Goal: Information Seeking & Learning: Learn about a topic

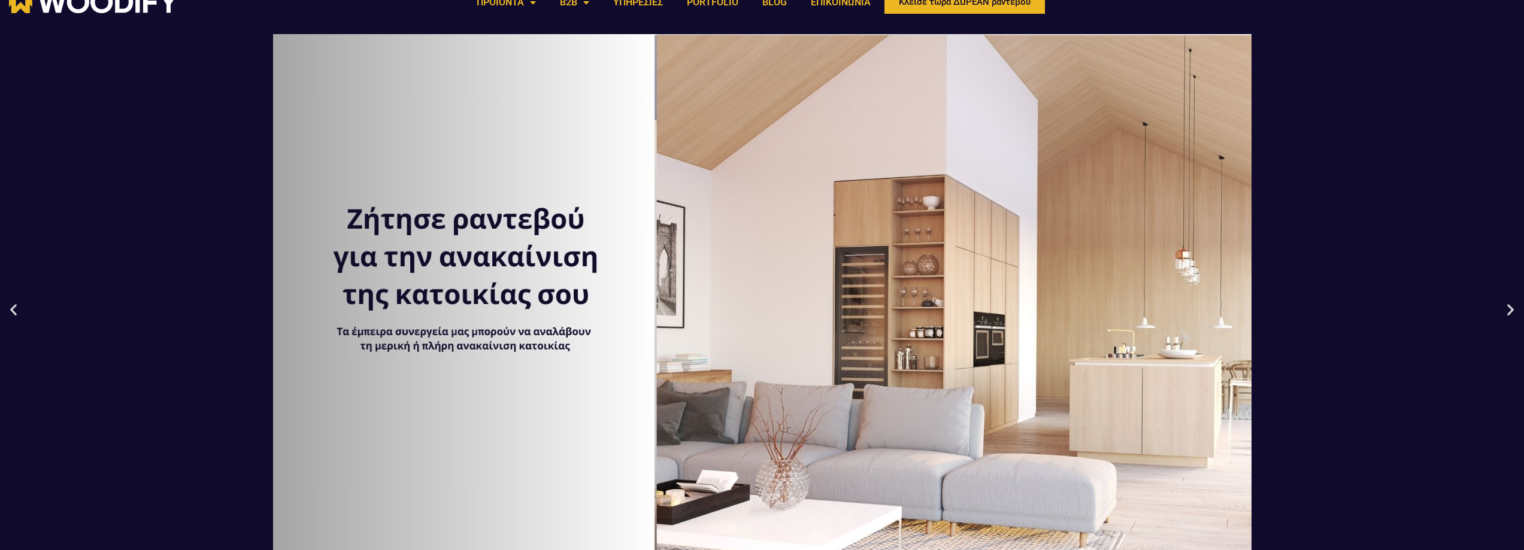
scroll to position [34, 0]
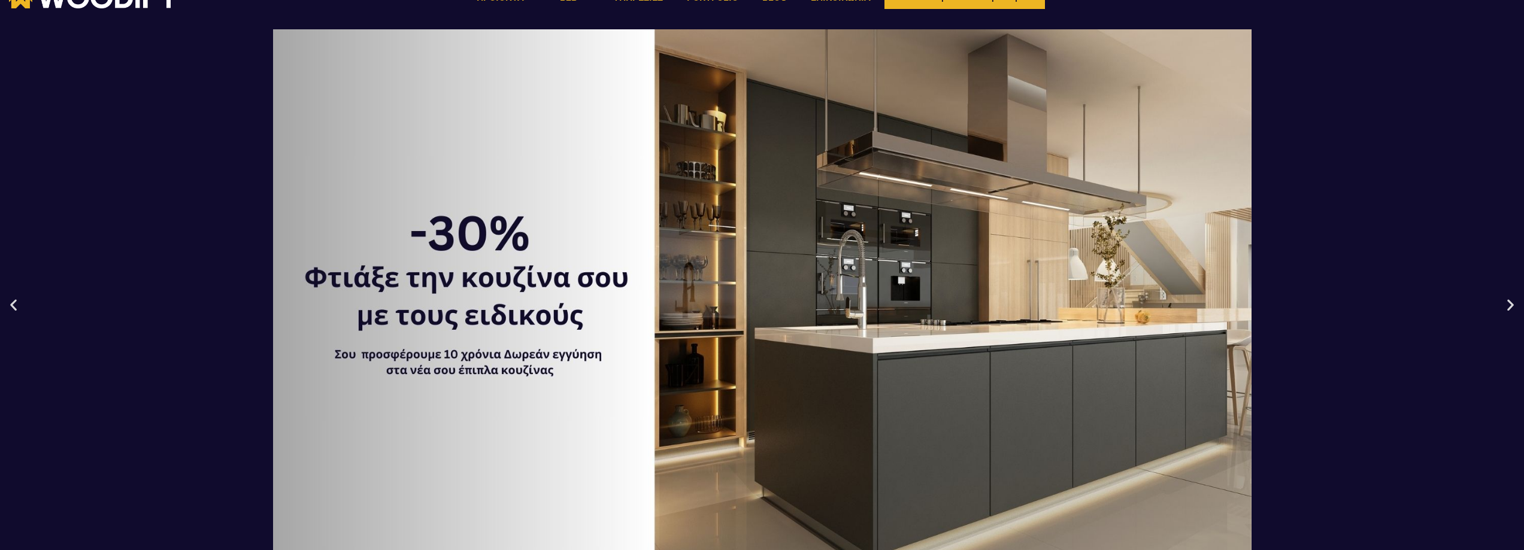
click at [13, 310] on icon "Previous slide" at bounding box center [13, 304] width 15 height 15
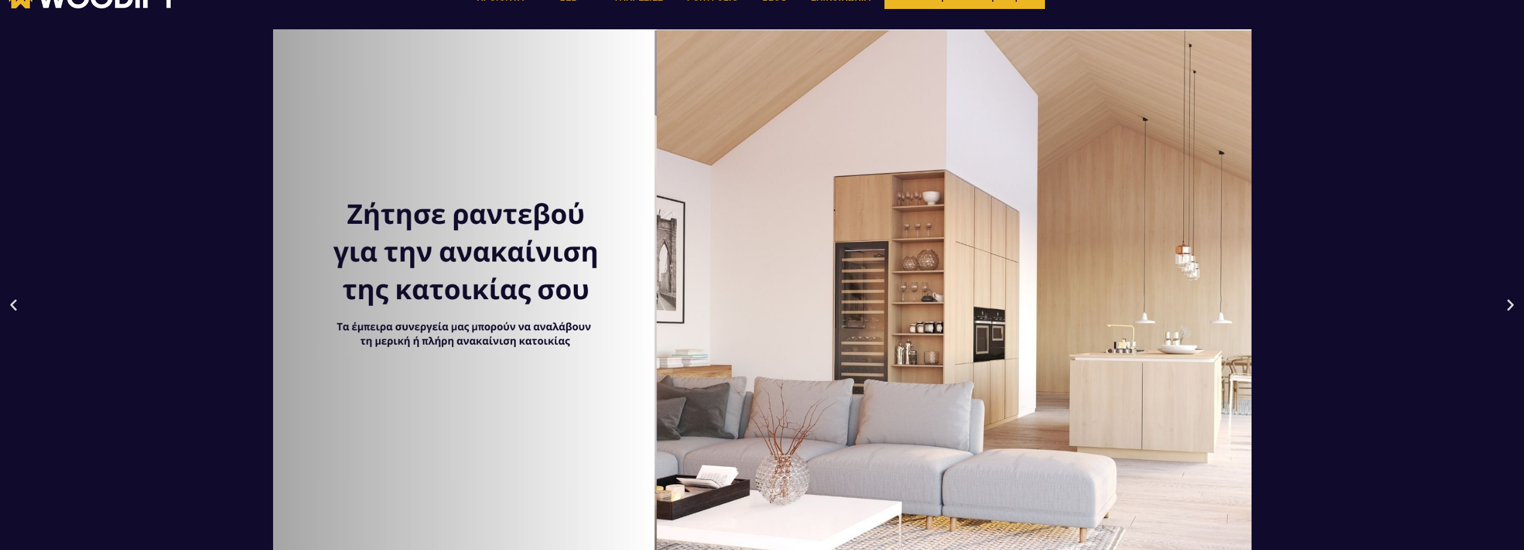
click at [505, 247] on div "3 / 3" at bounding box center [762, 304] width 1524 height 550
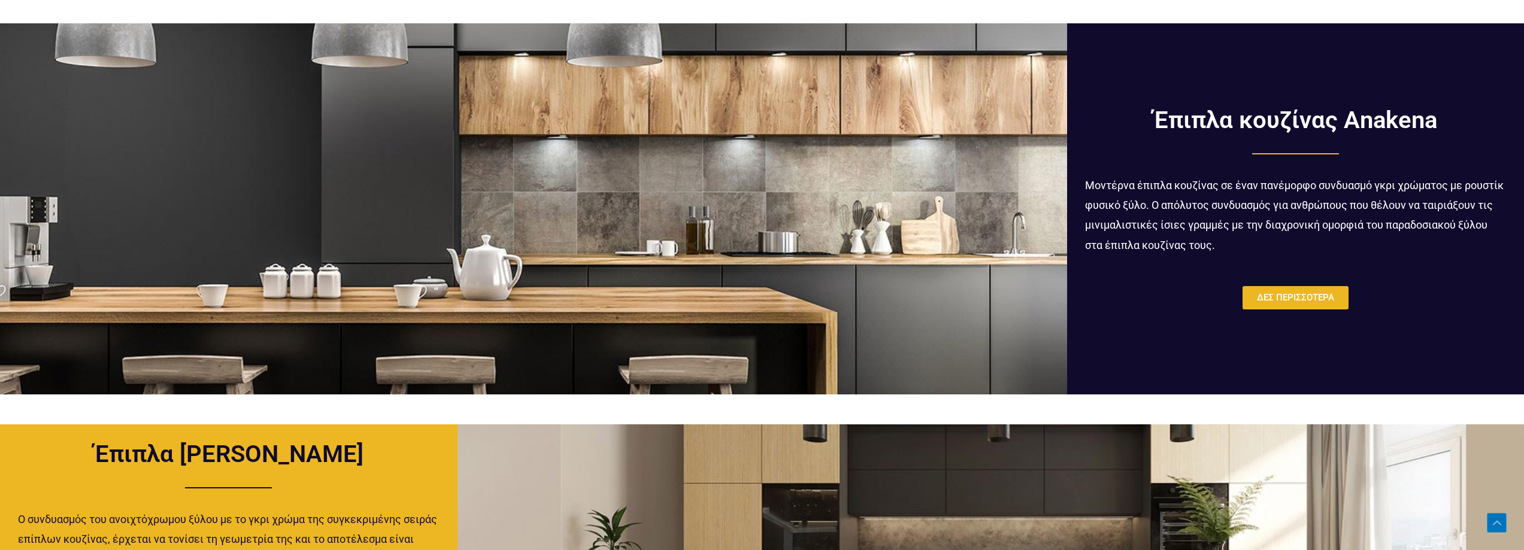
scroll to position [865, 0]
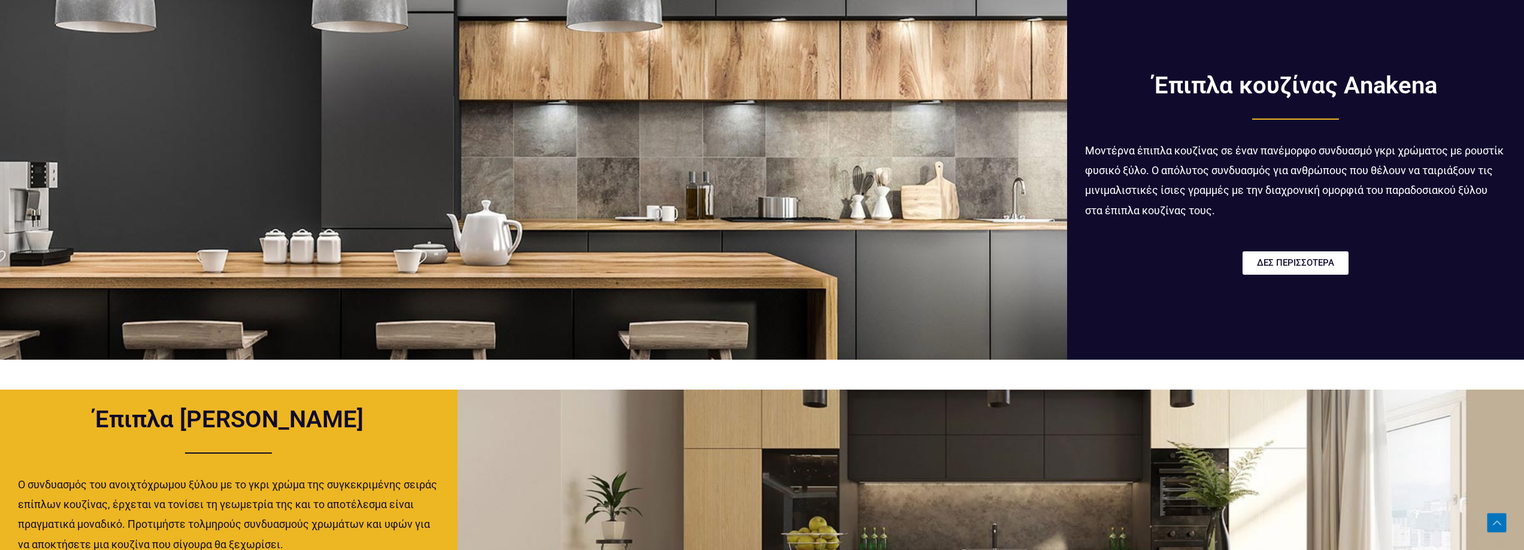
click at [1282, 266] on span "ΔΕΣ ΠΕΡΙΣΣΟΤΕΡΑ" at bounding box center [1295, 263] width 77 height 9
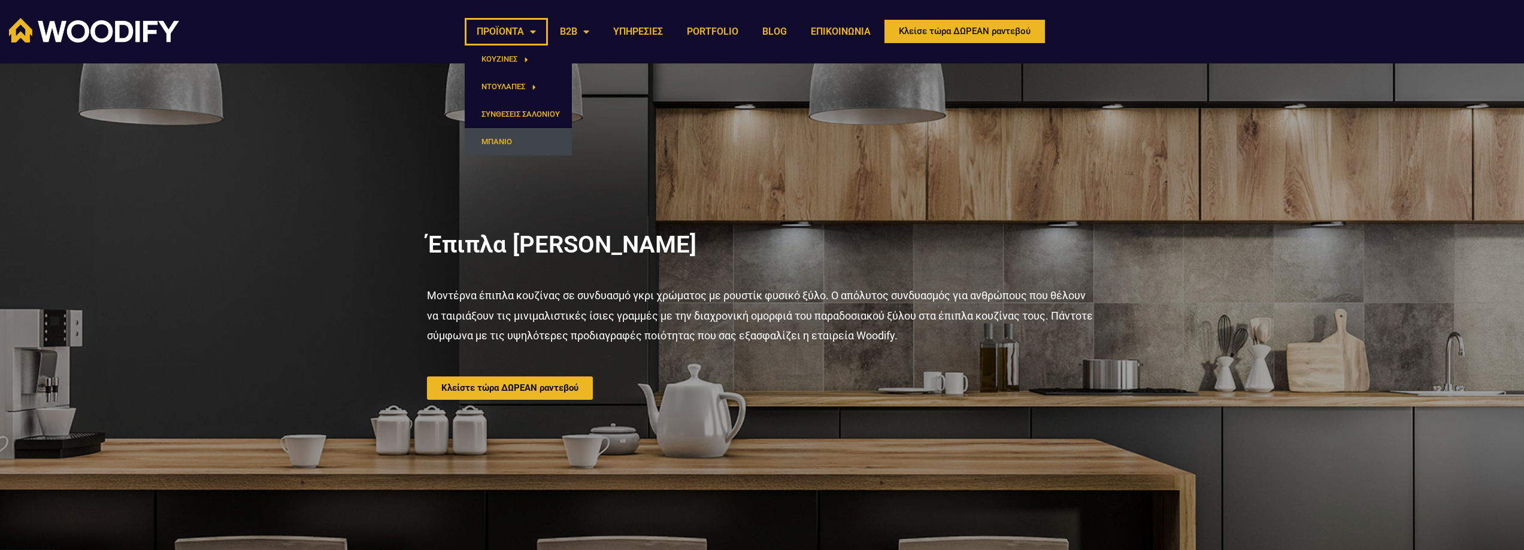
click at [519, 138] on link "ΜΠΑΝΙΟ" at bounding box center [518, 142] width 107 height 28
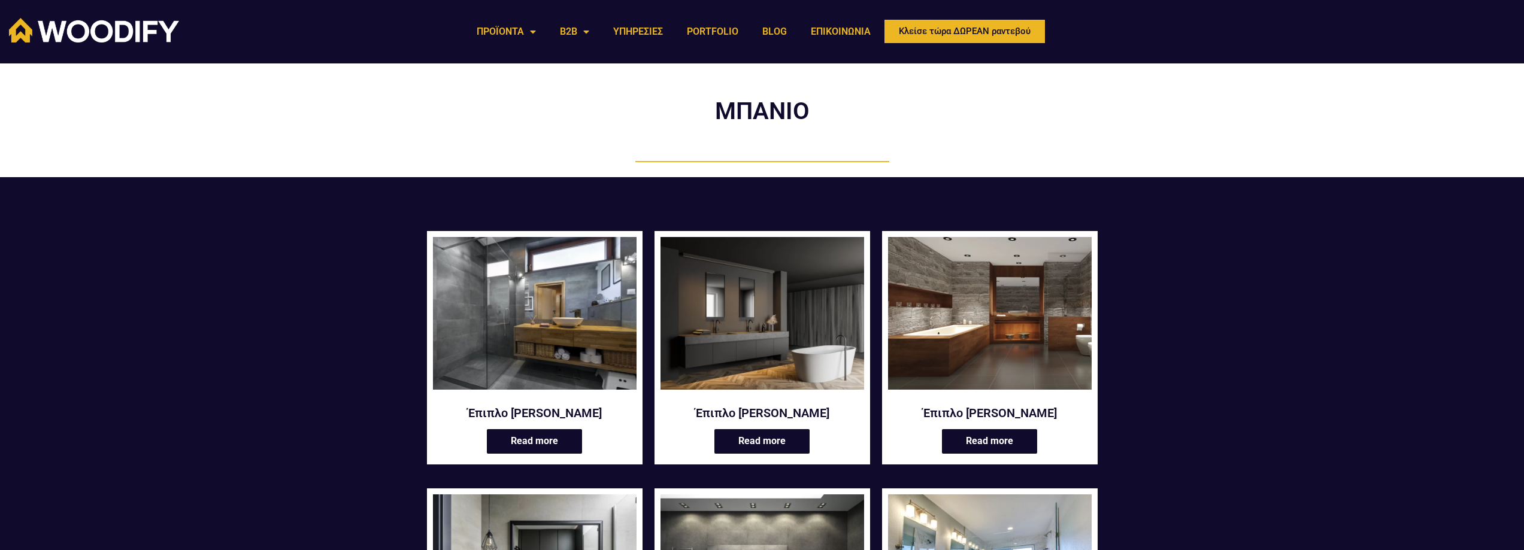
click at [545, 344] on img at bounding box center [535, 313] width 204 height 153
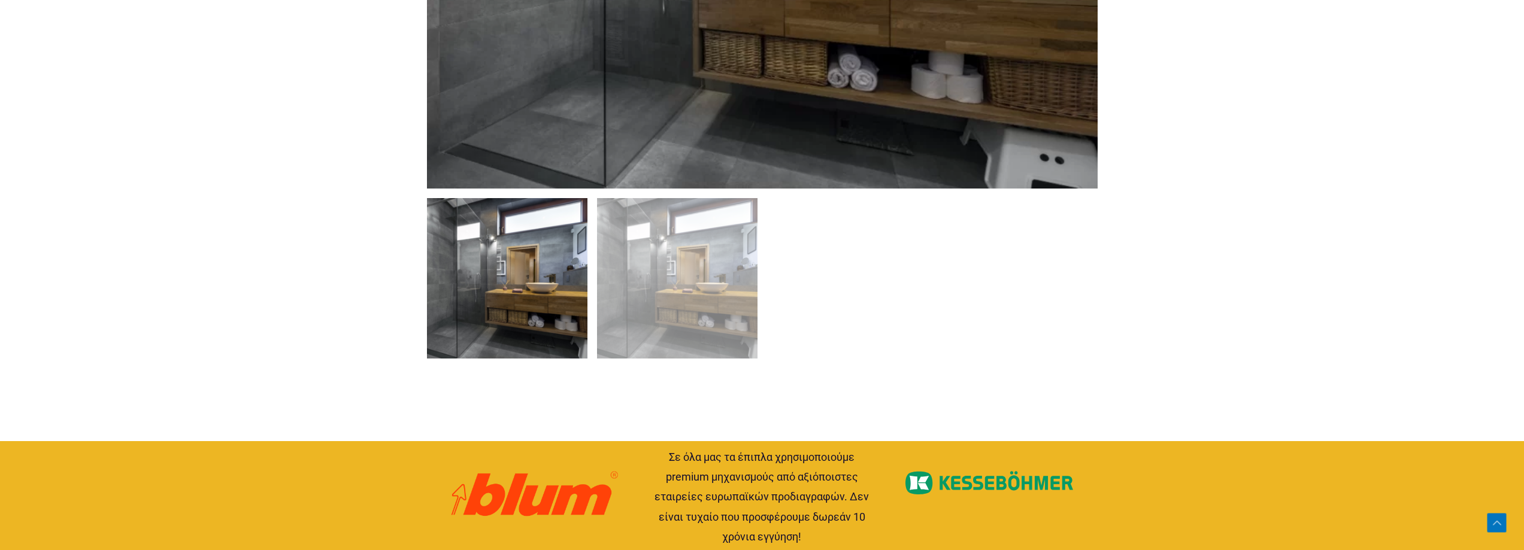
scroll to position [952, 0]
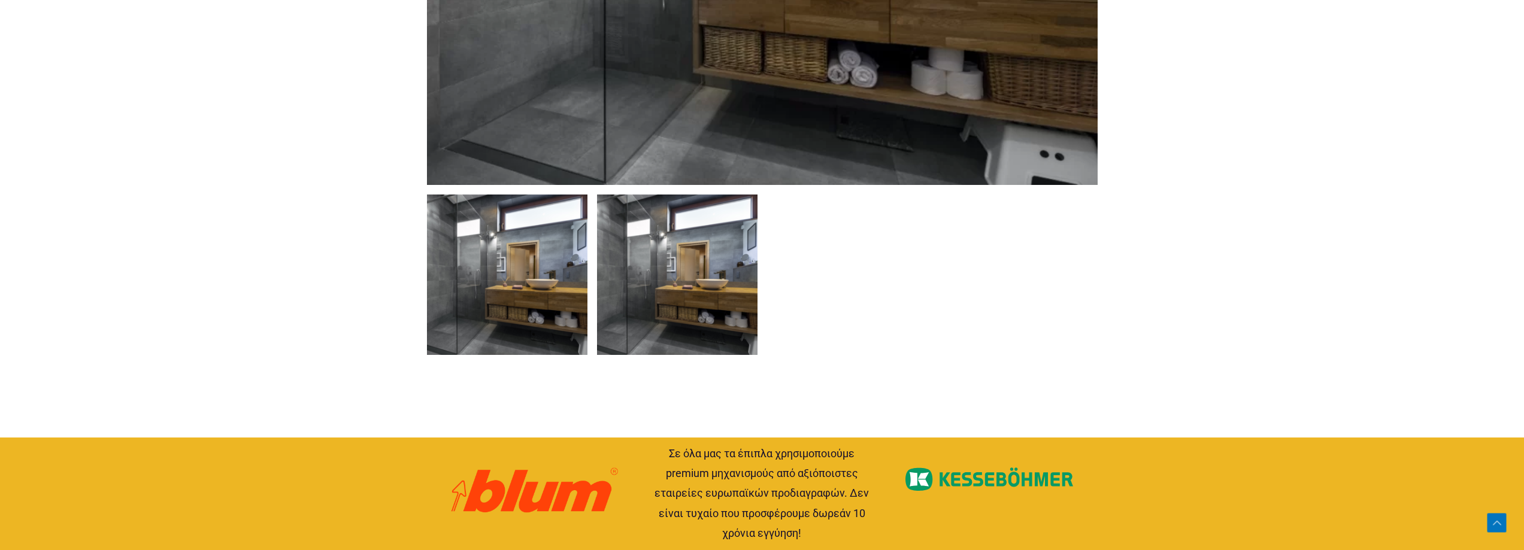
click at [707, 311] on img at bounding box center [677, 275] width 160 height 160
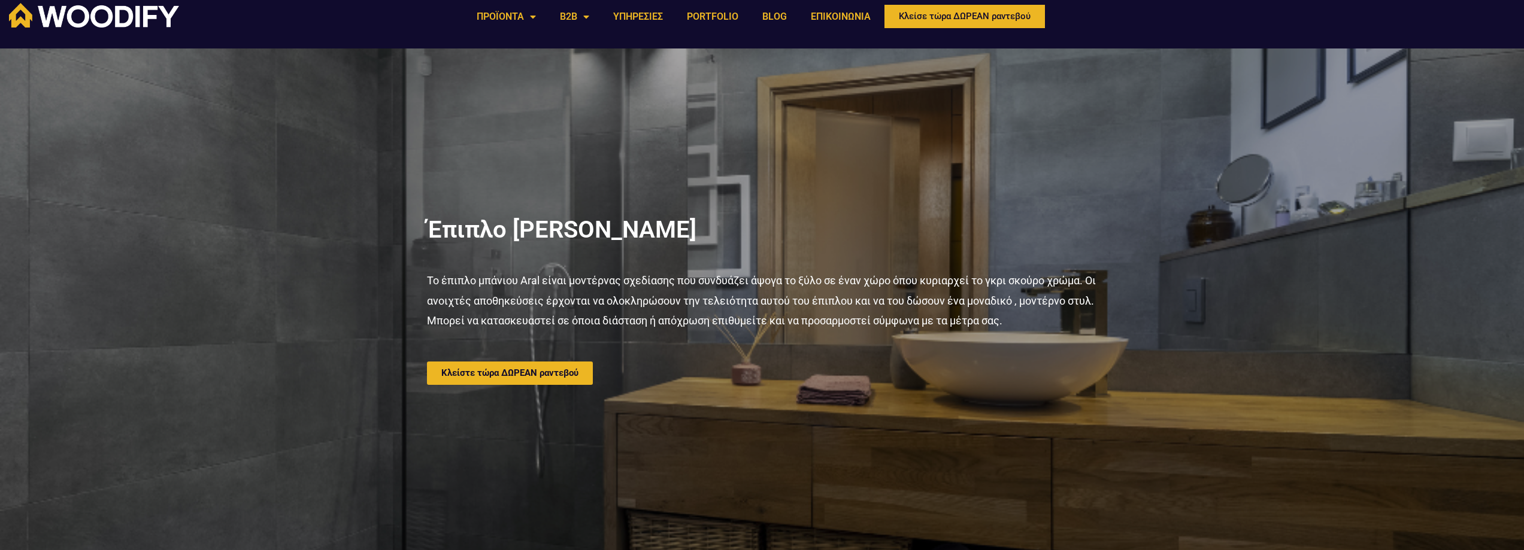
scroll to position [0, 0]
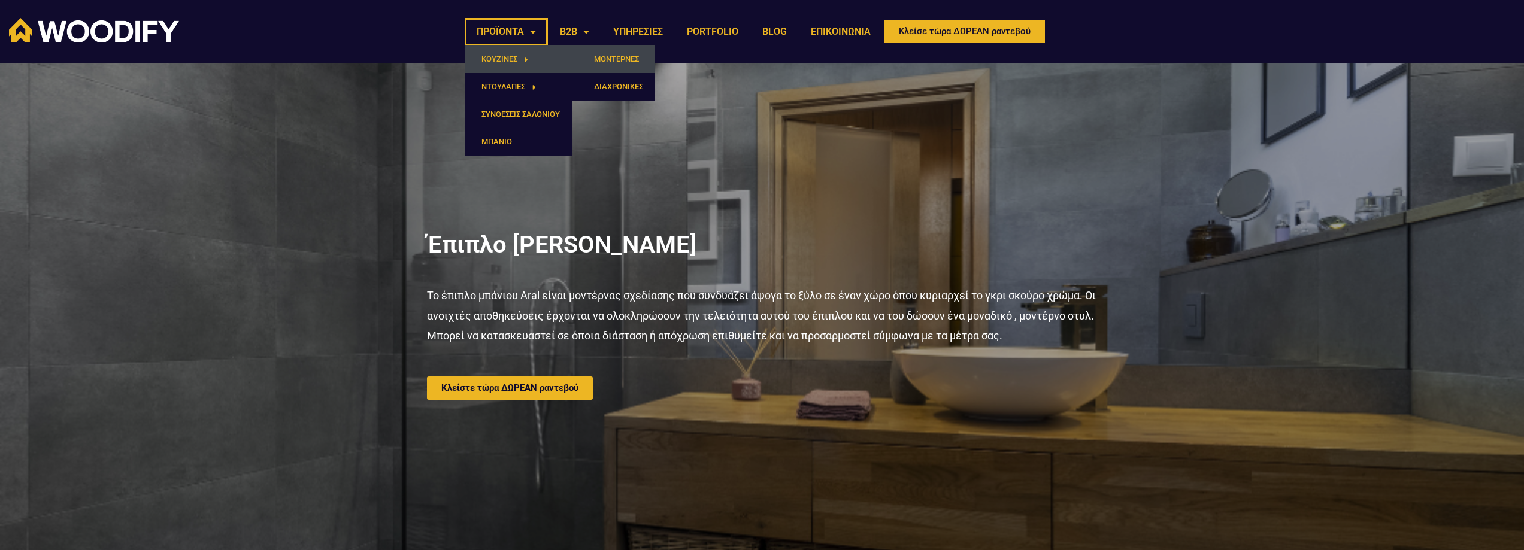
click at [622, 61] on link "ΜΟΝΤΕΡΝΕΣ" at bounding box center [613, 60] width 83 height 28
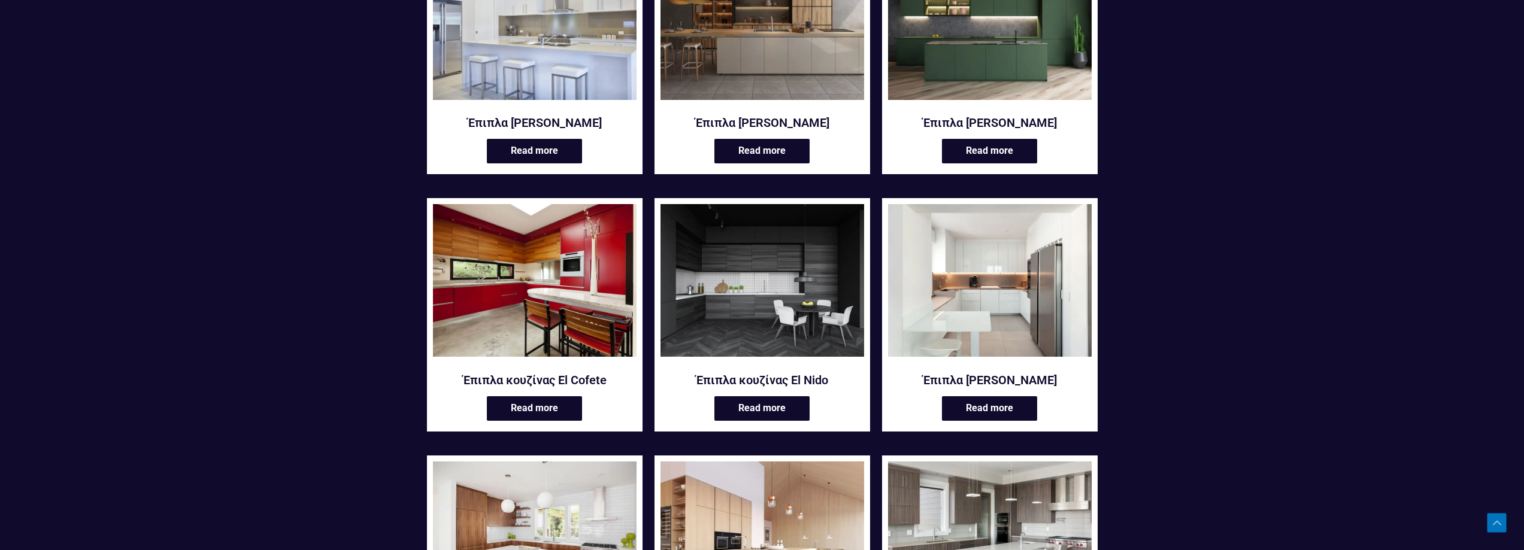
scroll to position [550, 0]
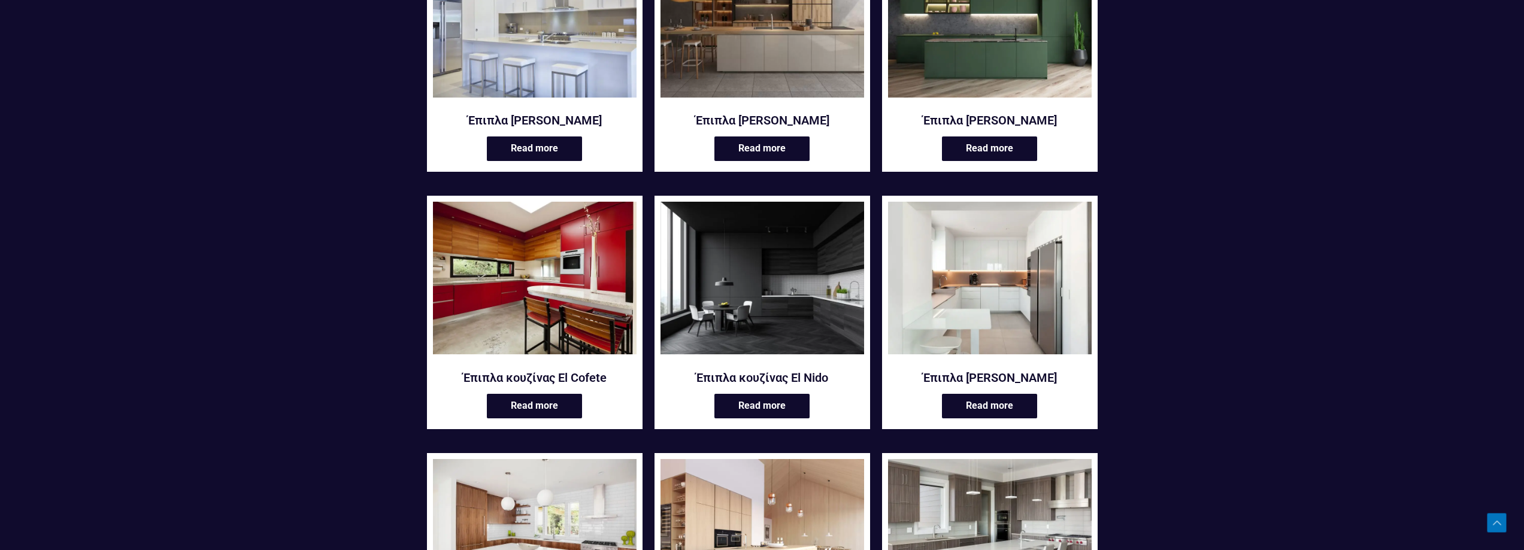
click at [750, 277] on img at bounding box center [762, 278] width 204 height 153
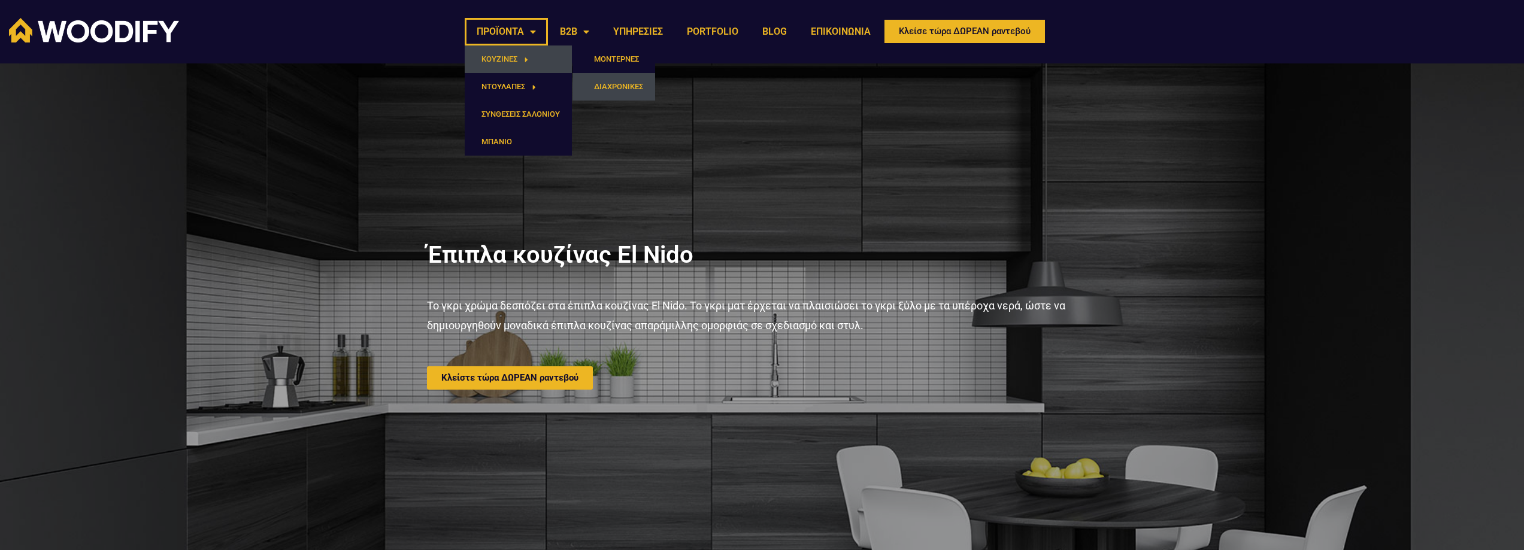
click at [613, 88] on link "ΔΙΑΧΡΟΝΙΚΕΣ" at bounding box center [613, 87] width 83 height 28
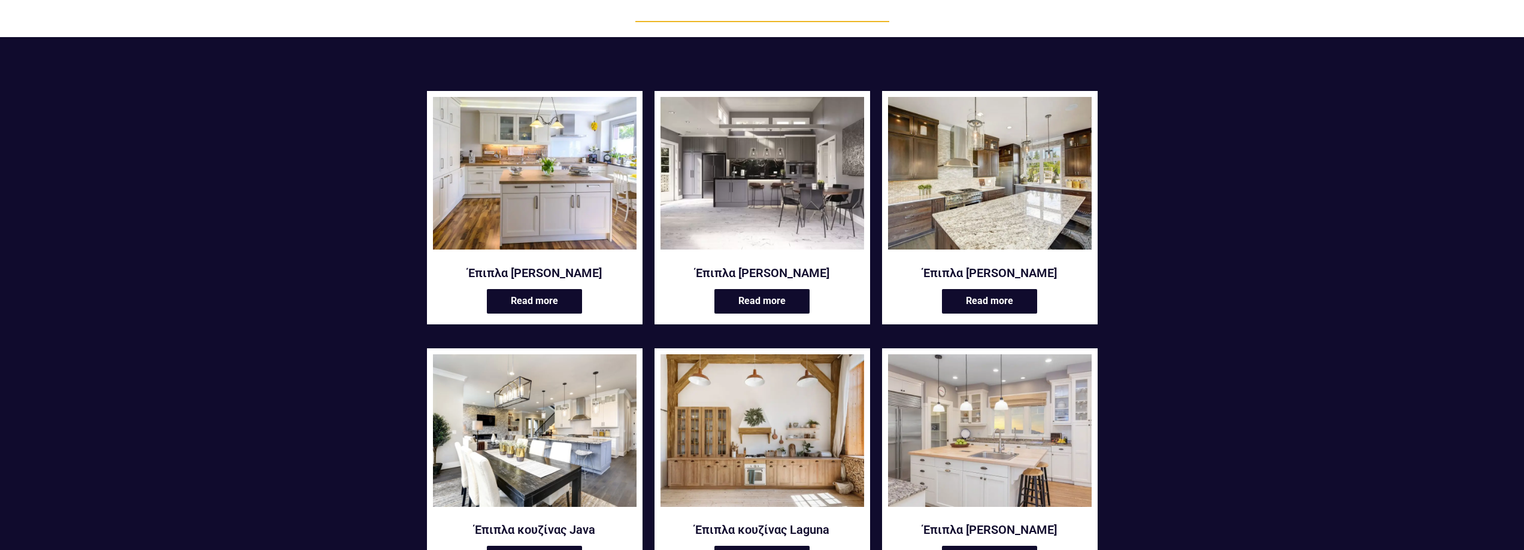
scroll to position [137, 0]
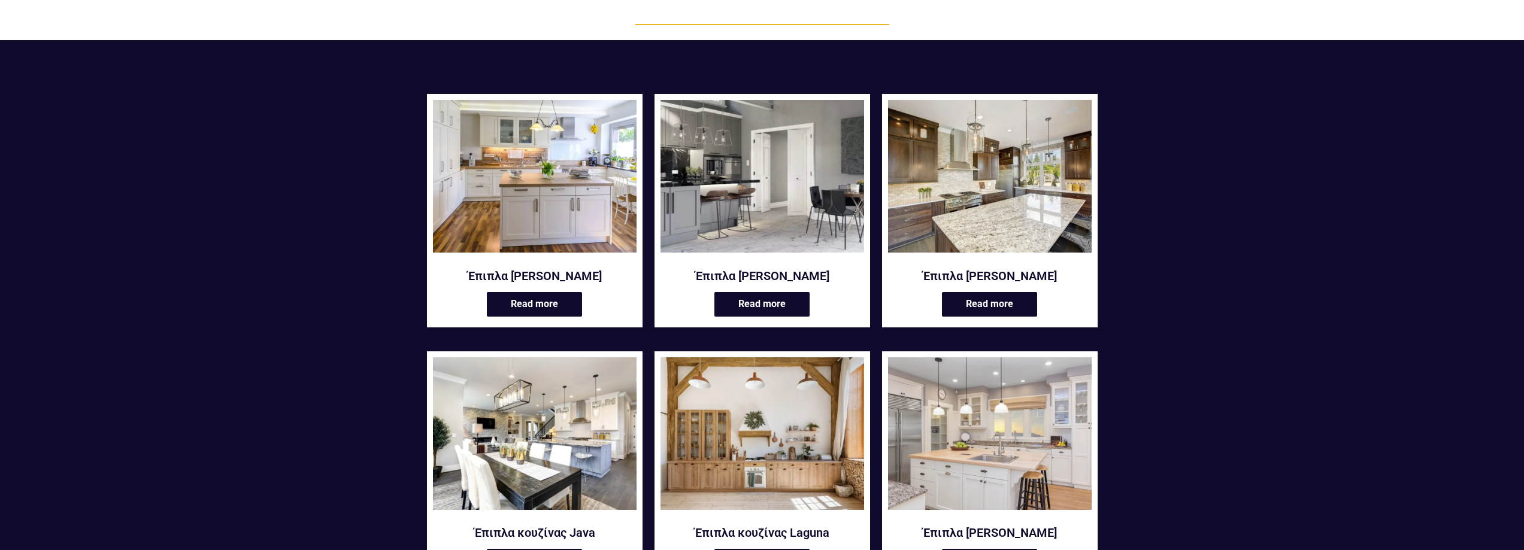
click at [722, 195] on img at bounding box center [762, 176] width 204 height 153
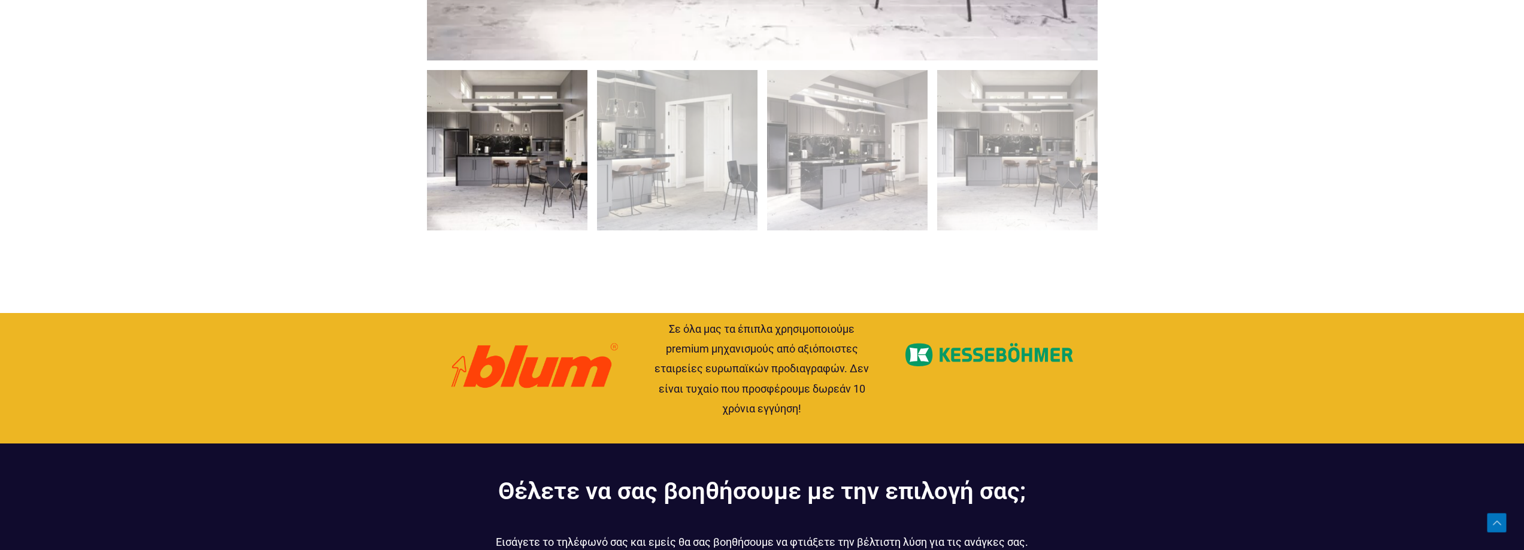
scroll to position [1084, 0]
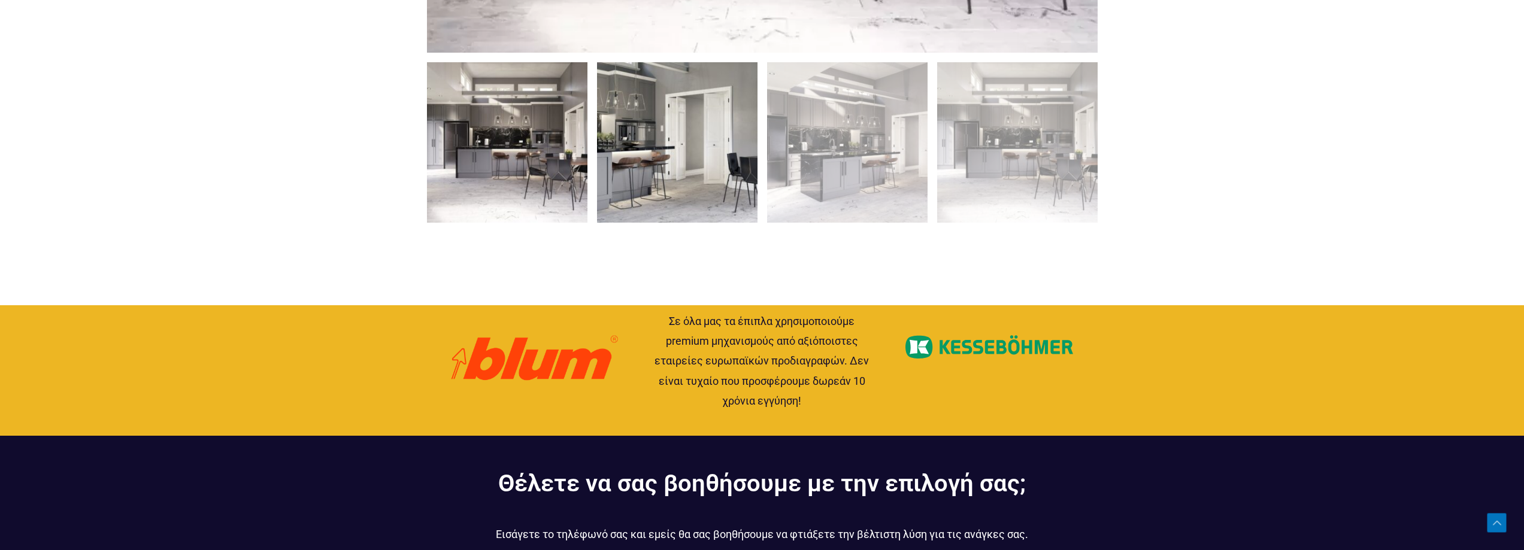
click at [666, 167] on img at bounding box center [677, 142] width 160 height 160
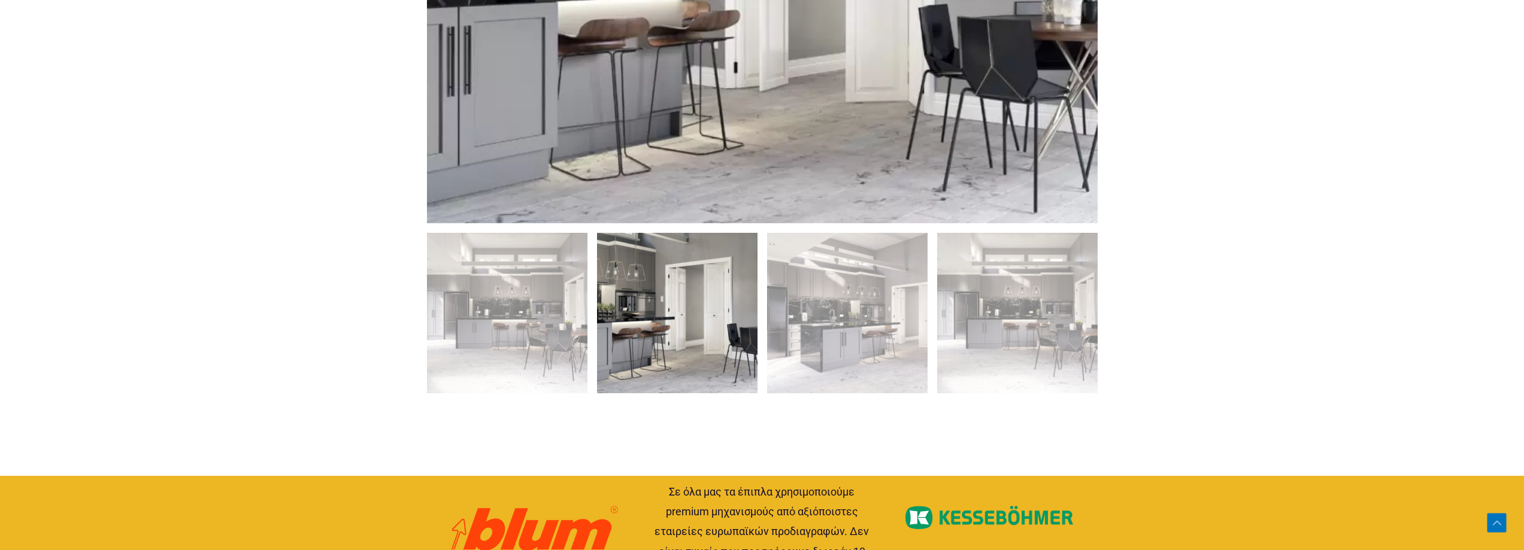
scroll to position [933, 0]
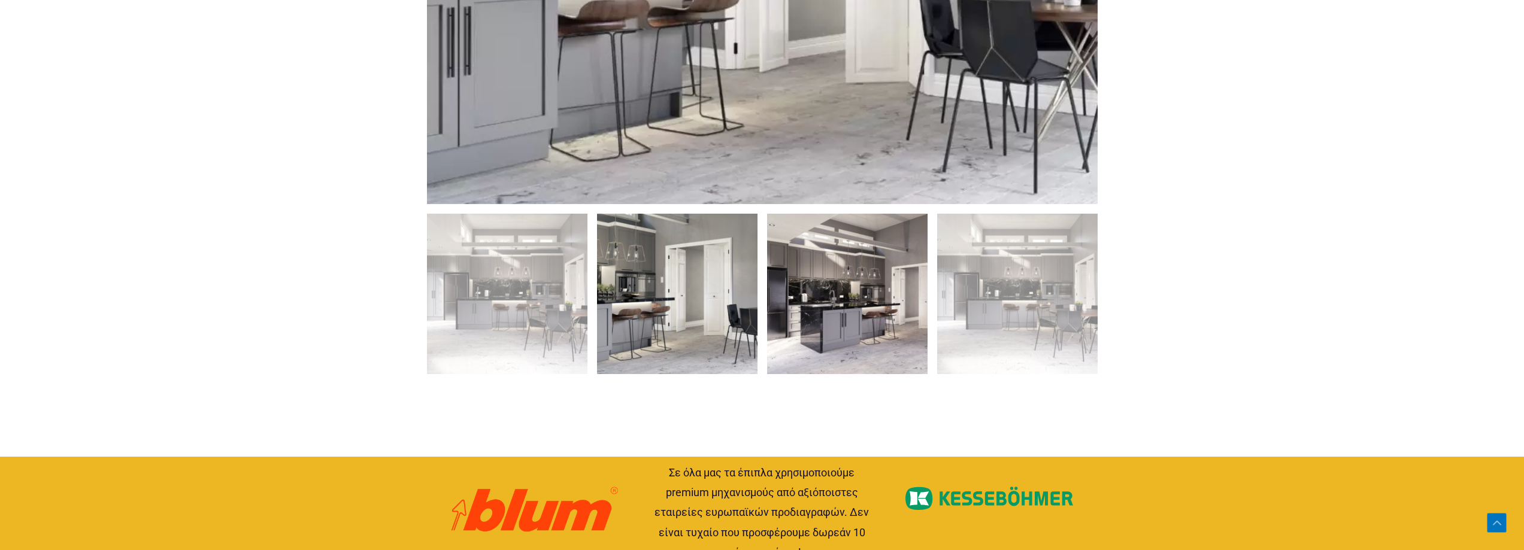
click at [865, 327] on img at bounding box center [847, 294] width 160 height 160
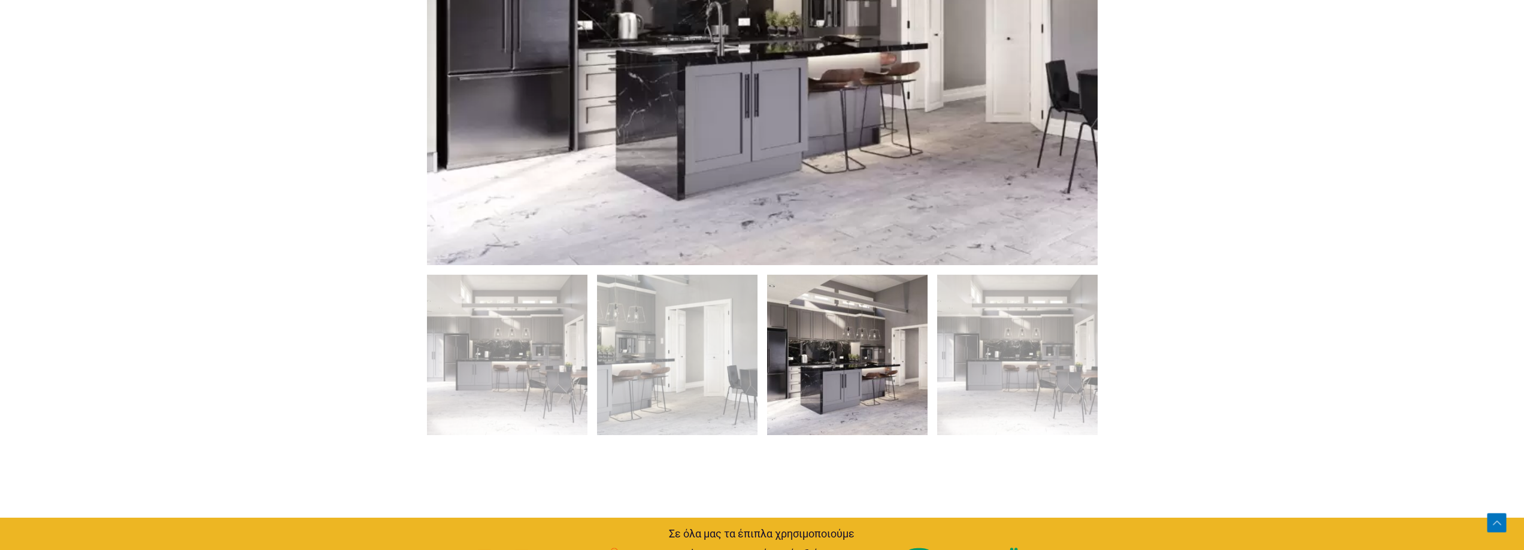
scroll to position [910, 0]
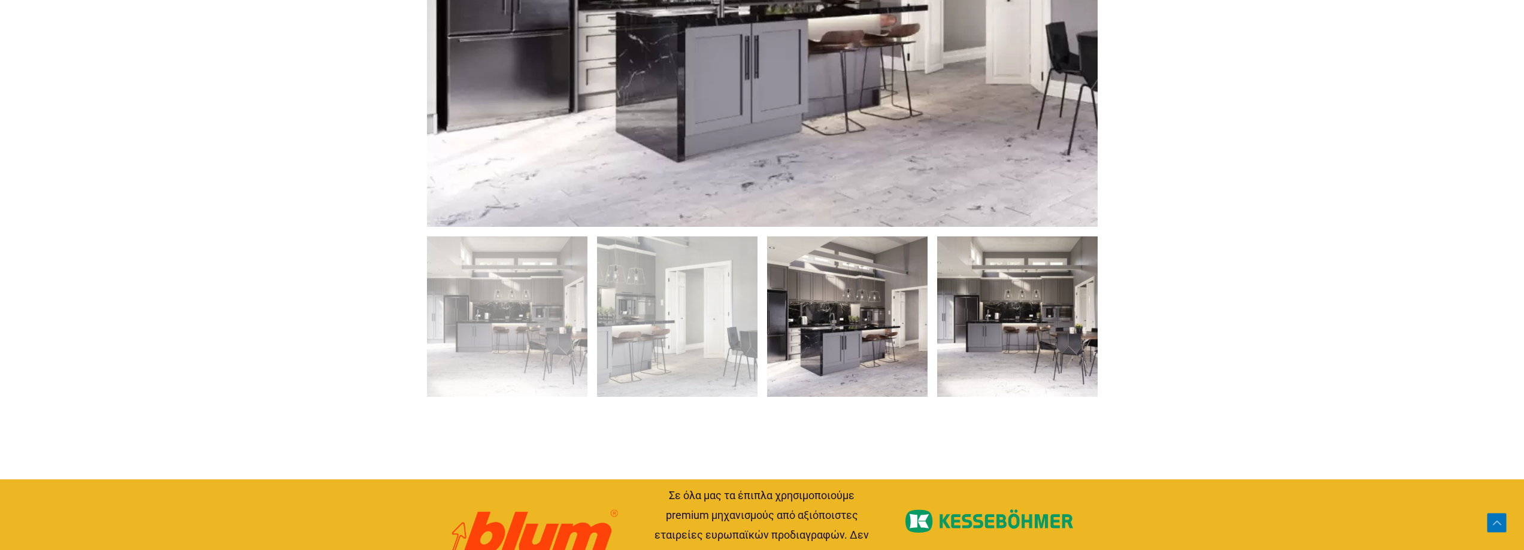
click at [1024, 321] on img at bounding box center [1017, 317] width 160 height 160
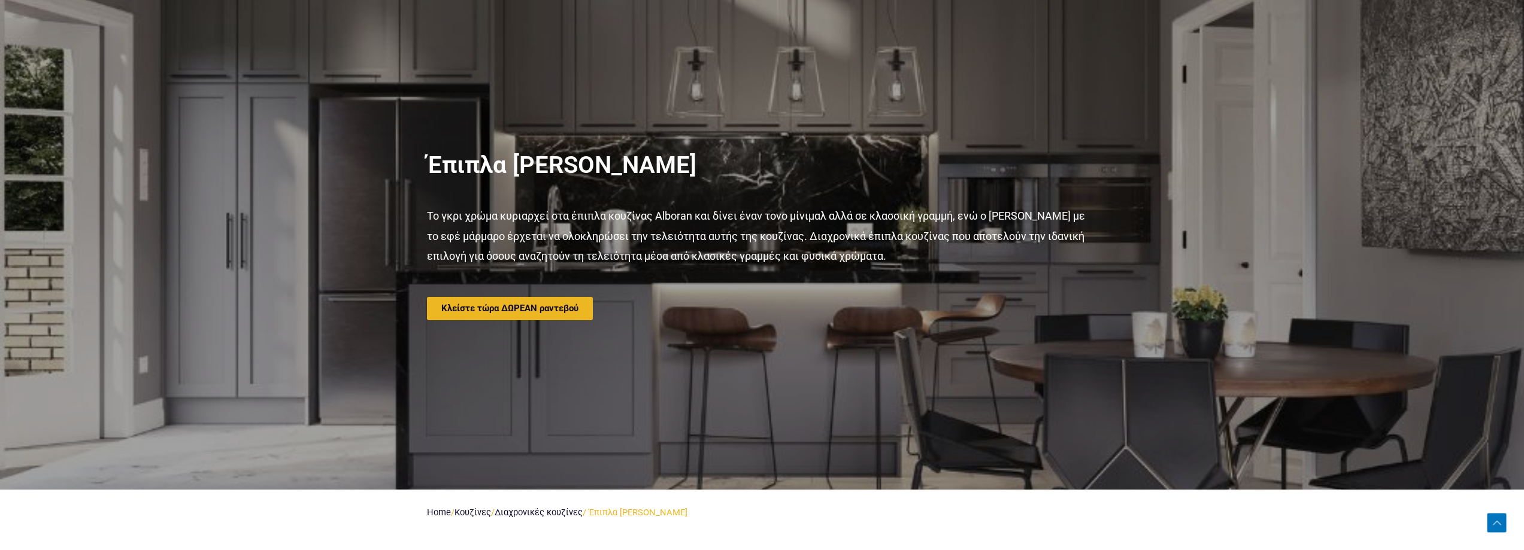
scroll to position [0, 0]
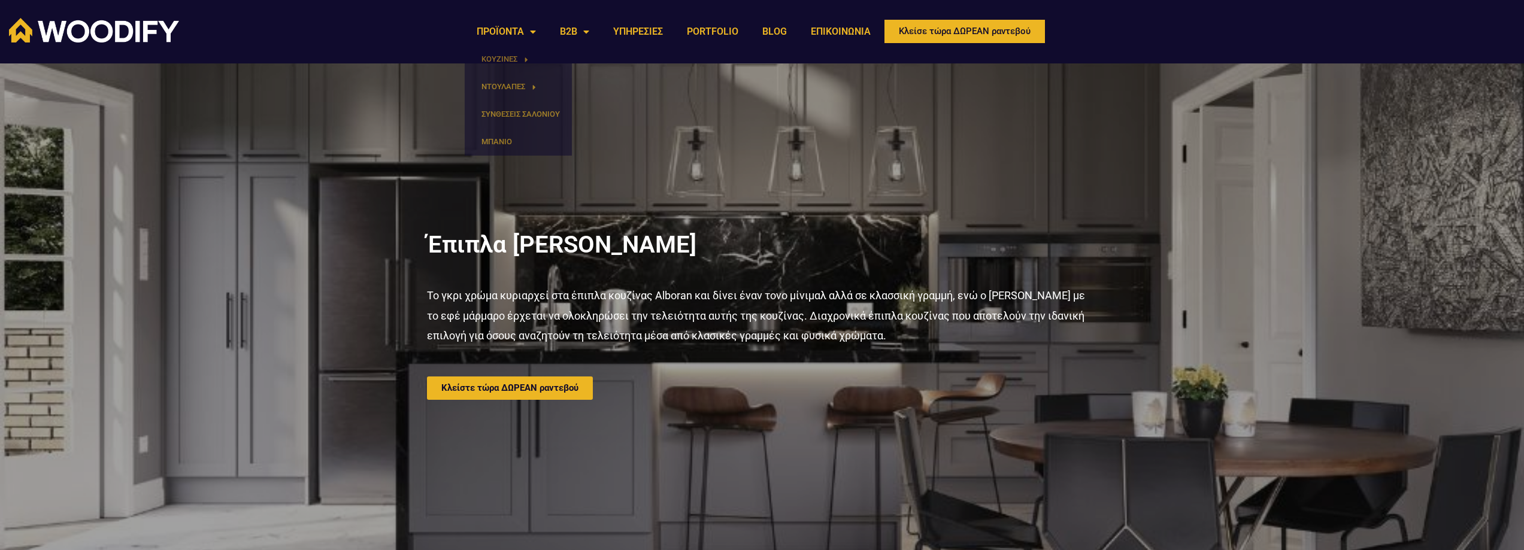
click at [127, 38] on img at bounding box center [94, 30] width 170 height 25
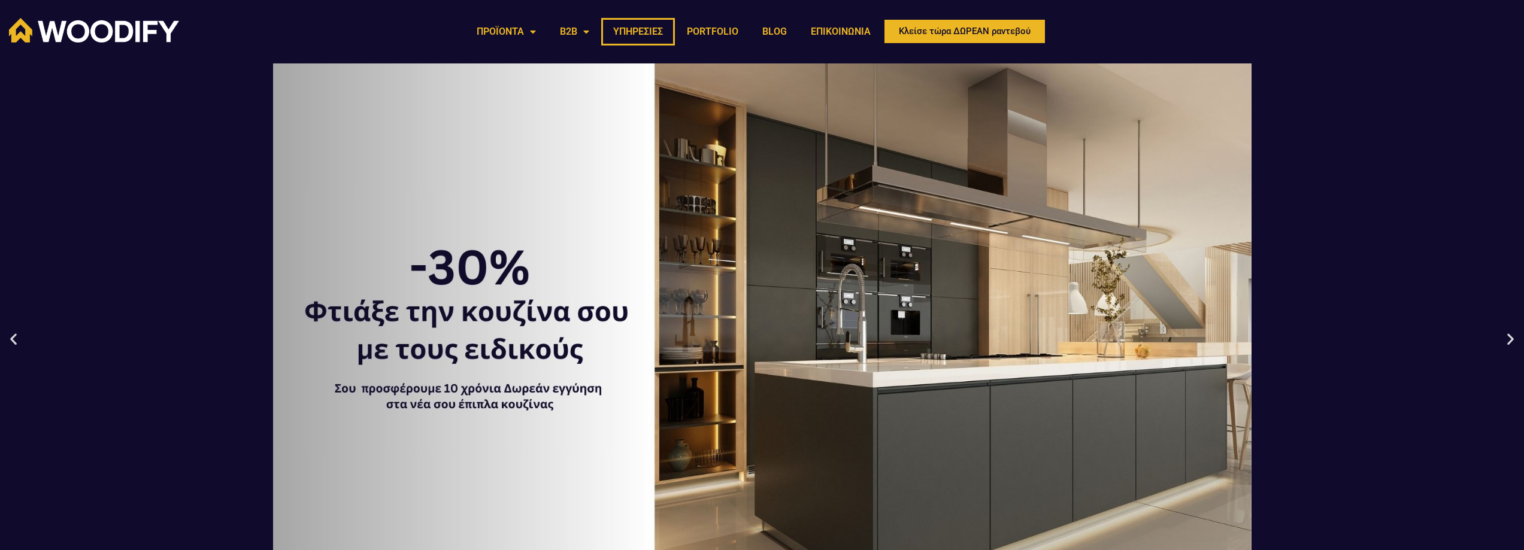
click at [654, 33] on link "ΥΠΗΡΕΣΙΕΣ" at bounding box center [638, 32] width 74 height 28
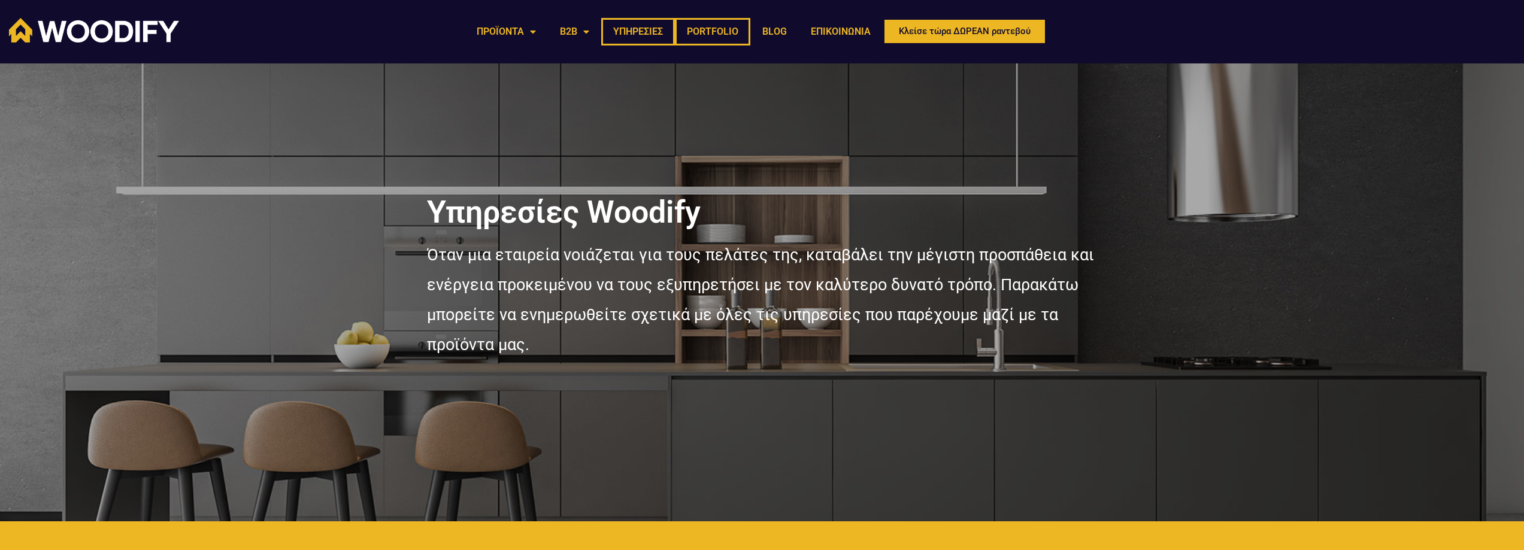
click at [725, 29] on link "PORTFOLIO" at bounding box center [712, 32] width 75 height 28
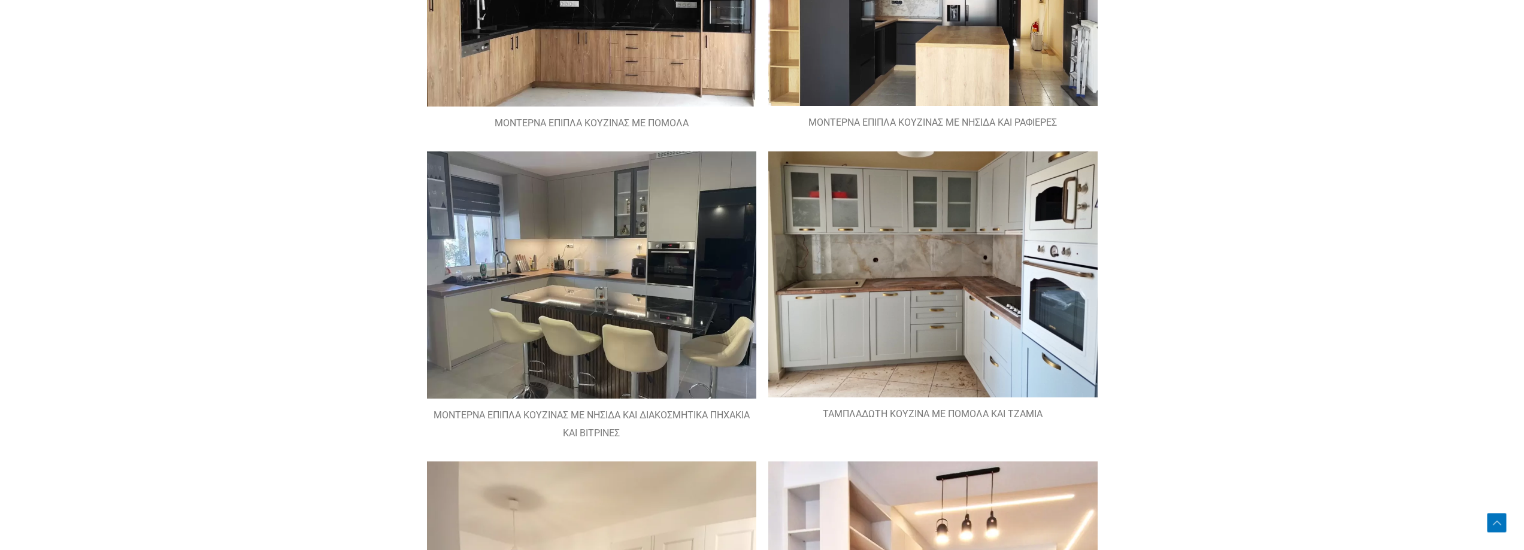
scroll to position [606, 0]
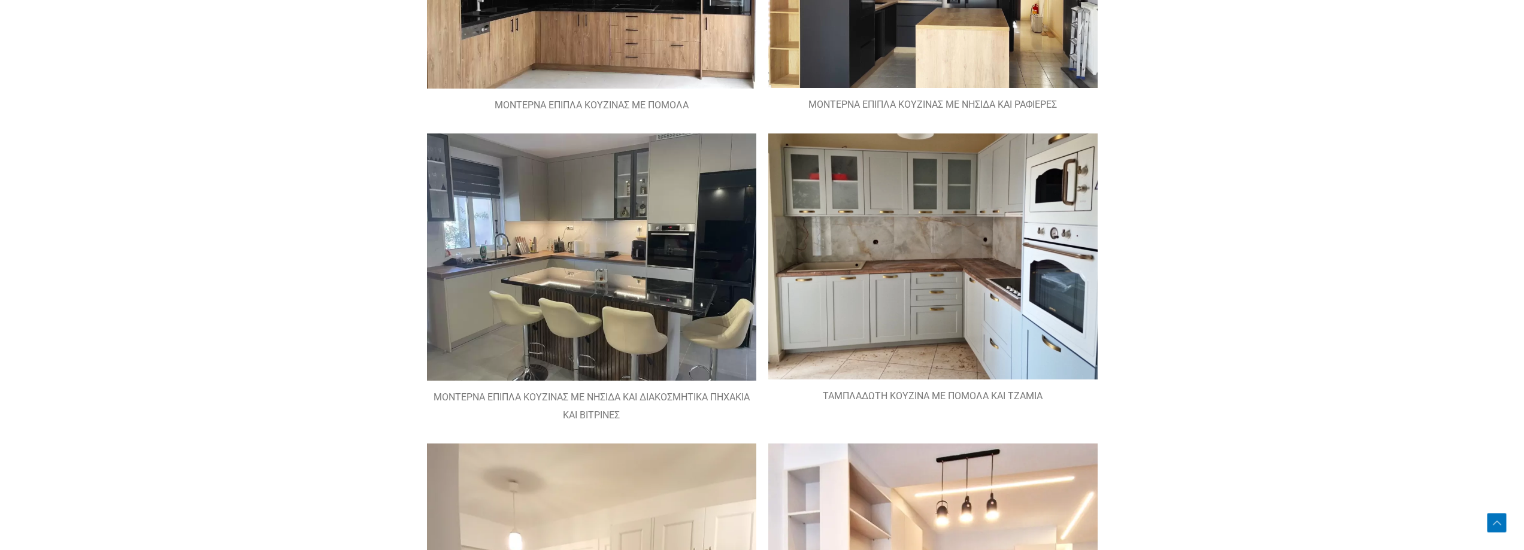
click at [622, 280] on img at bounding box center [591, 257] width 329 height 247
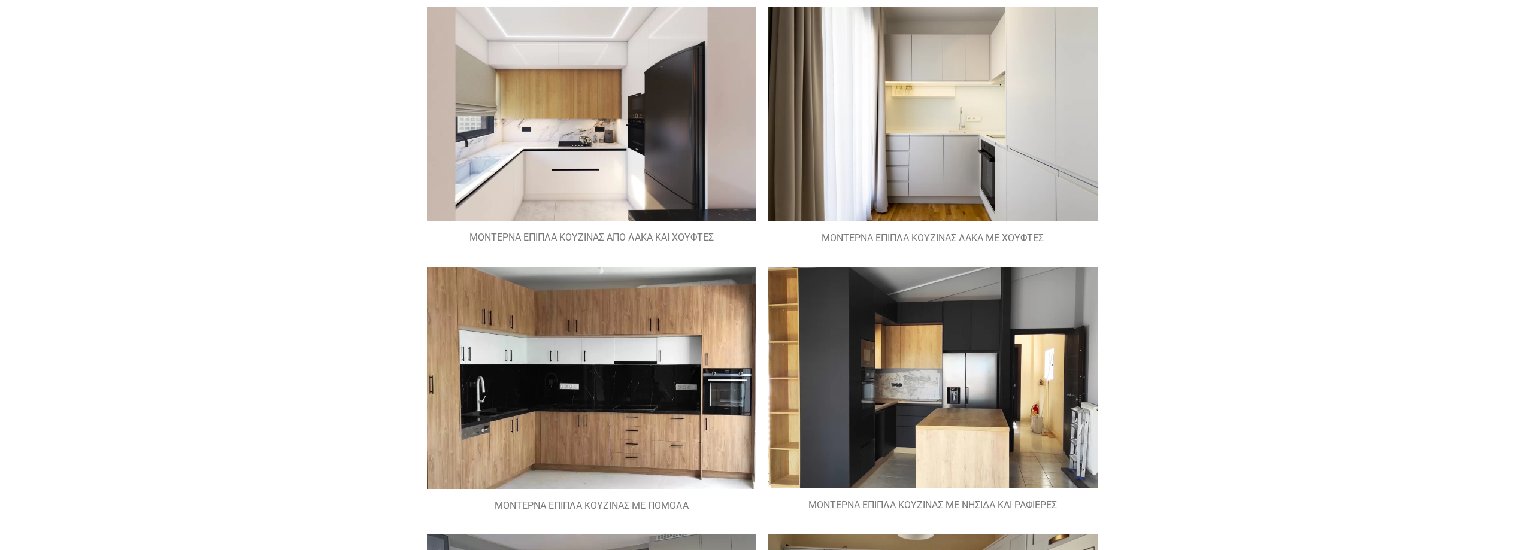
scroll to position [0, 0]
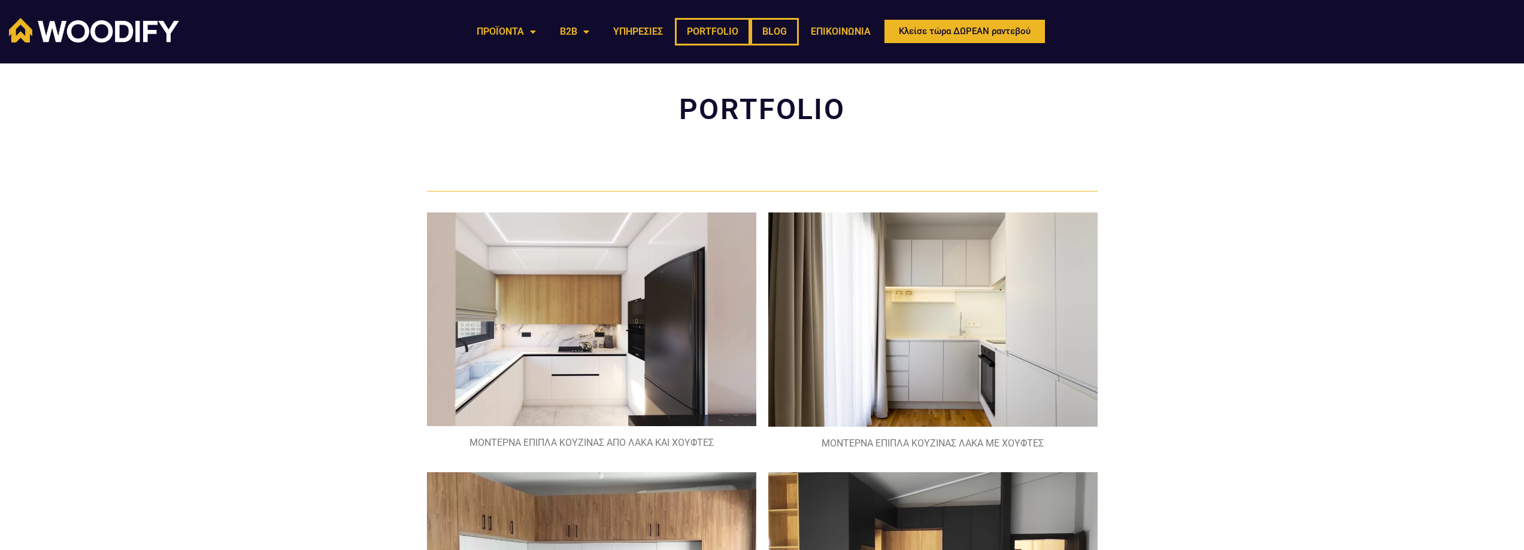
click at [776, 28] on link "BLOG" at bounding box center [774, 32] width 49 height 28
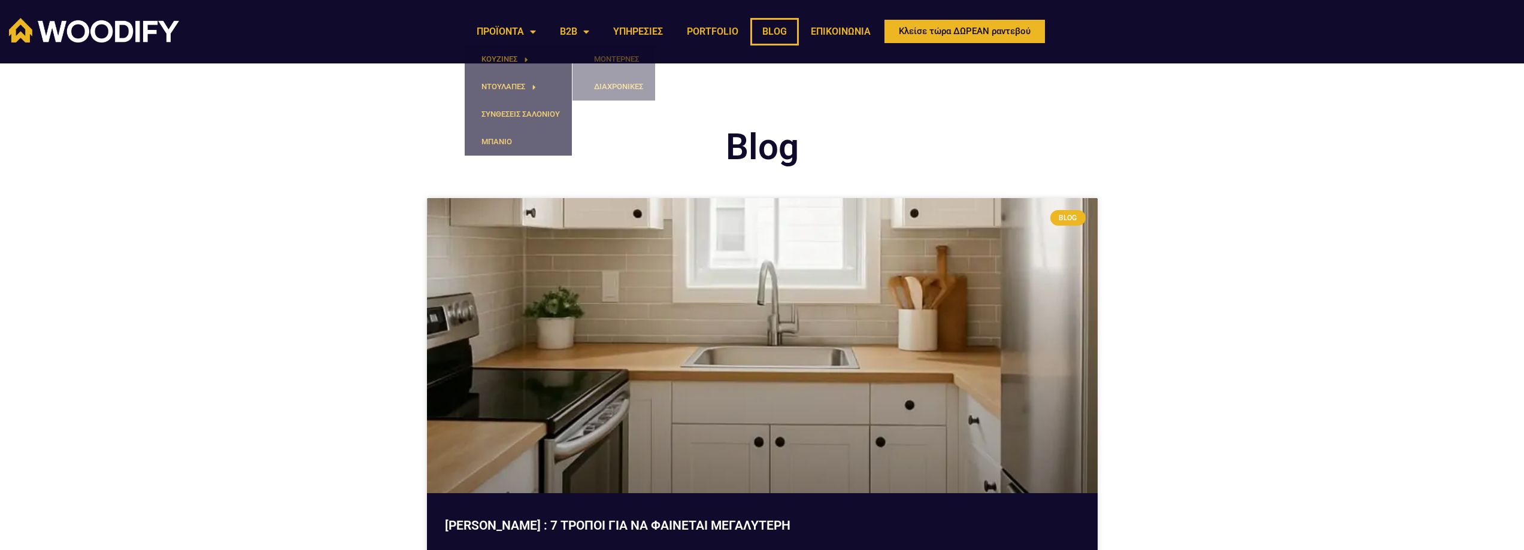
click at [140, 20] on img at bounding box center [94, 30] width 170 height 25
